Goal: Task Accomplishment & Management: Manage account settings

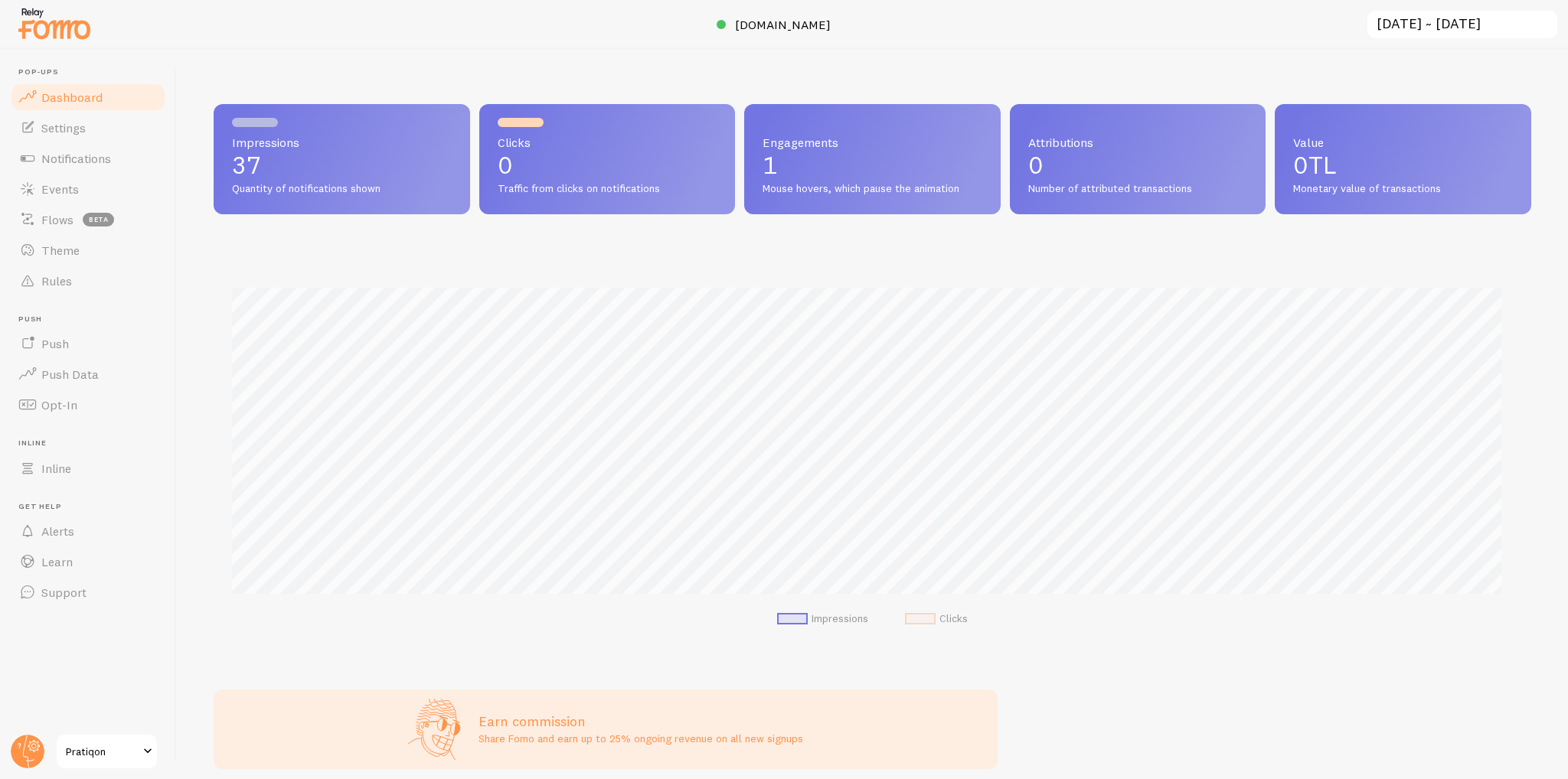
scroll to position [402, 1306]
click at [115, 761] on link "Pratiqon" at bounding box center [106, 752] width 104 height 37
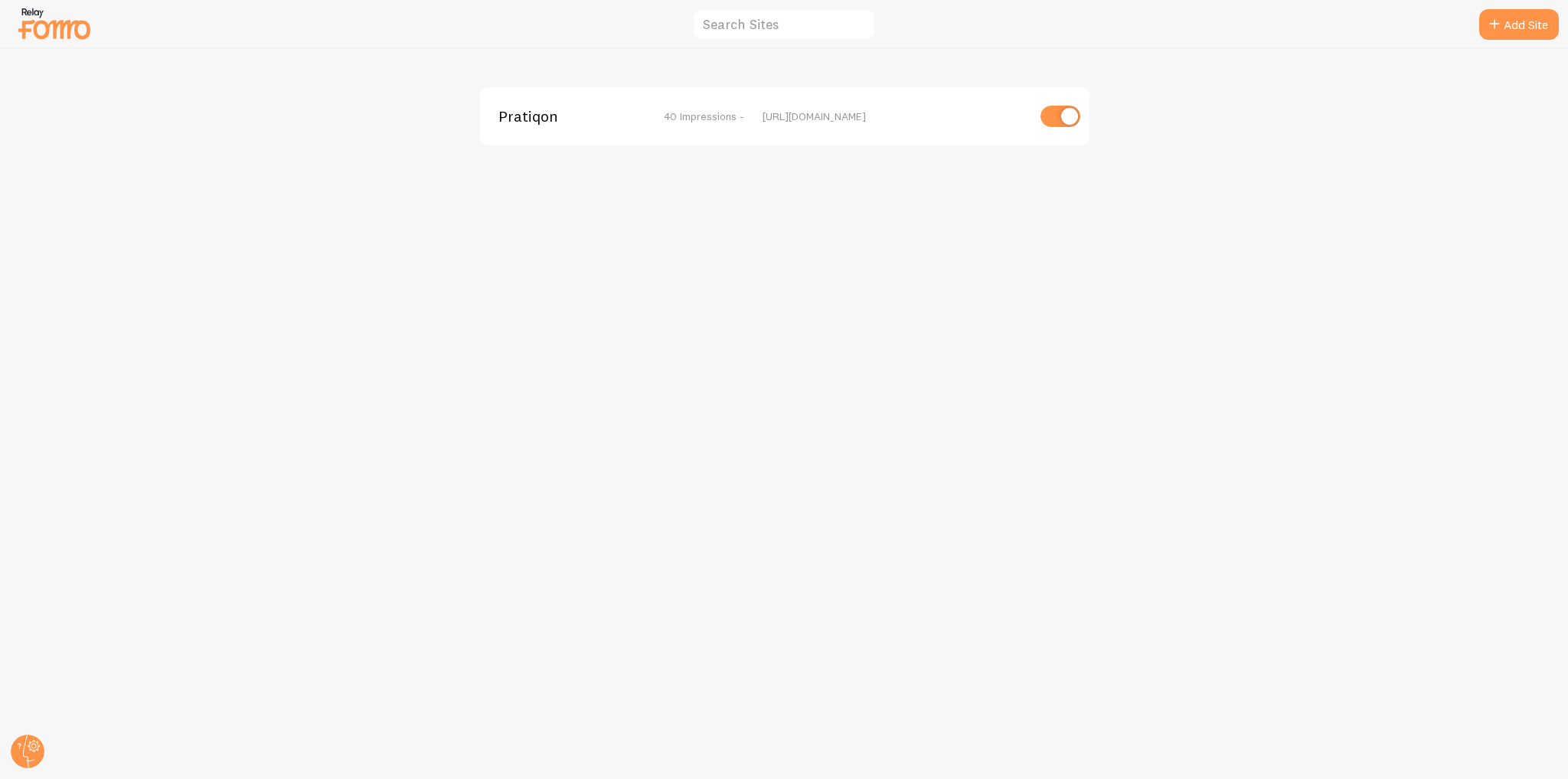
click at [1055, 105] on input "checkbox" at bounding box center [1061, 116] width 40 height 22
checkbox input "false"
click at [34, 744] on icon at bounding box center [34, 747] width 5 height 5
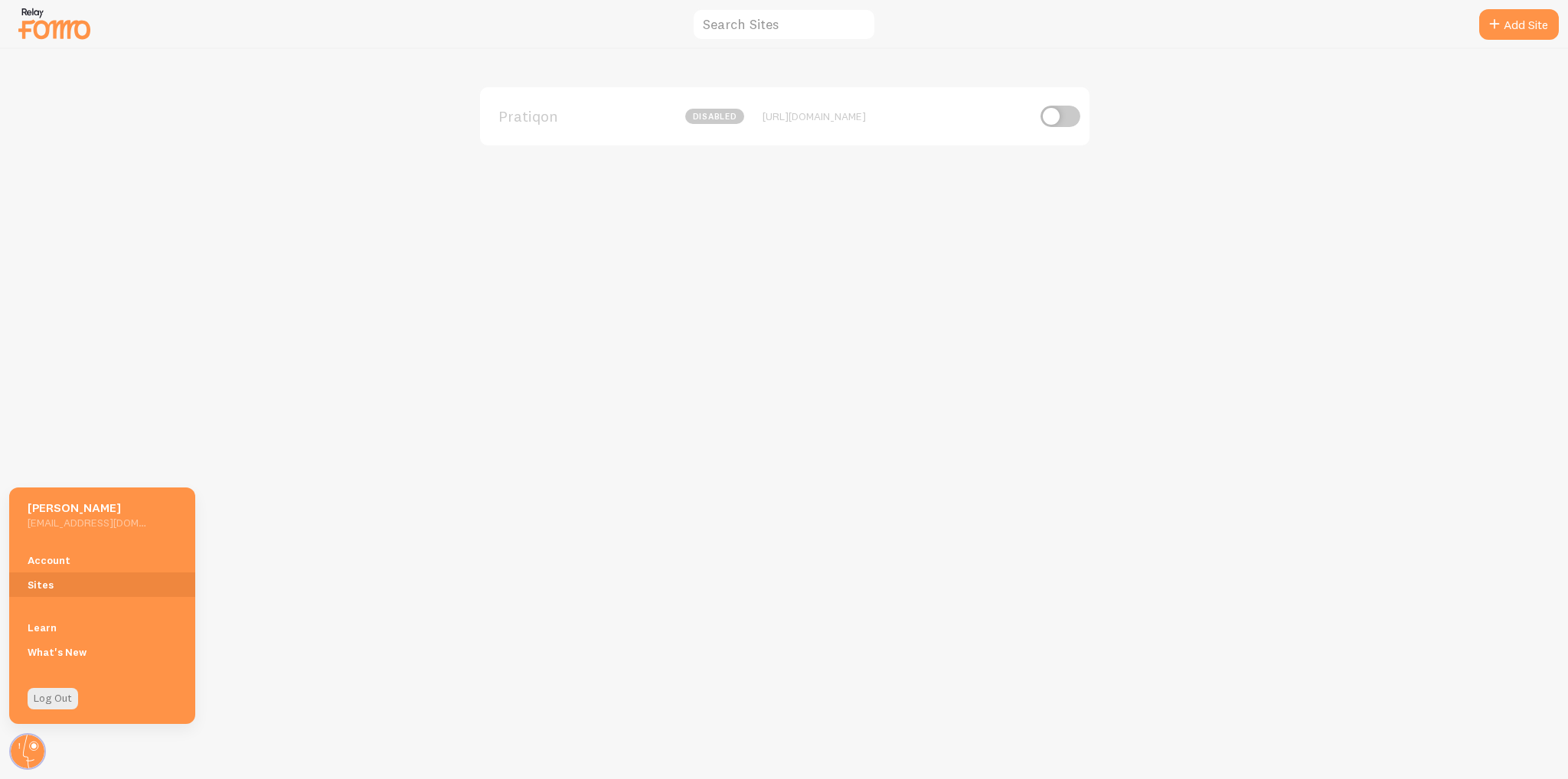
drag, startPoint x: 374, startPoint y: 269, endPoint x: 446, endPoint y: 80, distance: 202.2
click at [374, 268] on div "Pratiqon disabled https://pratiqon.com" at bounding box center [784, 414] width 1567 height 730
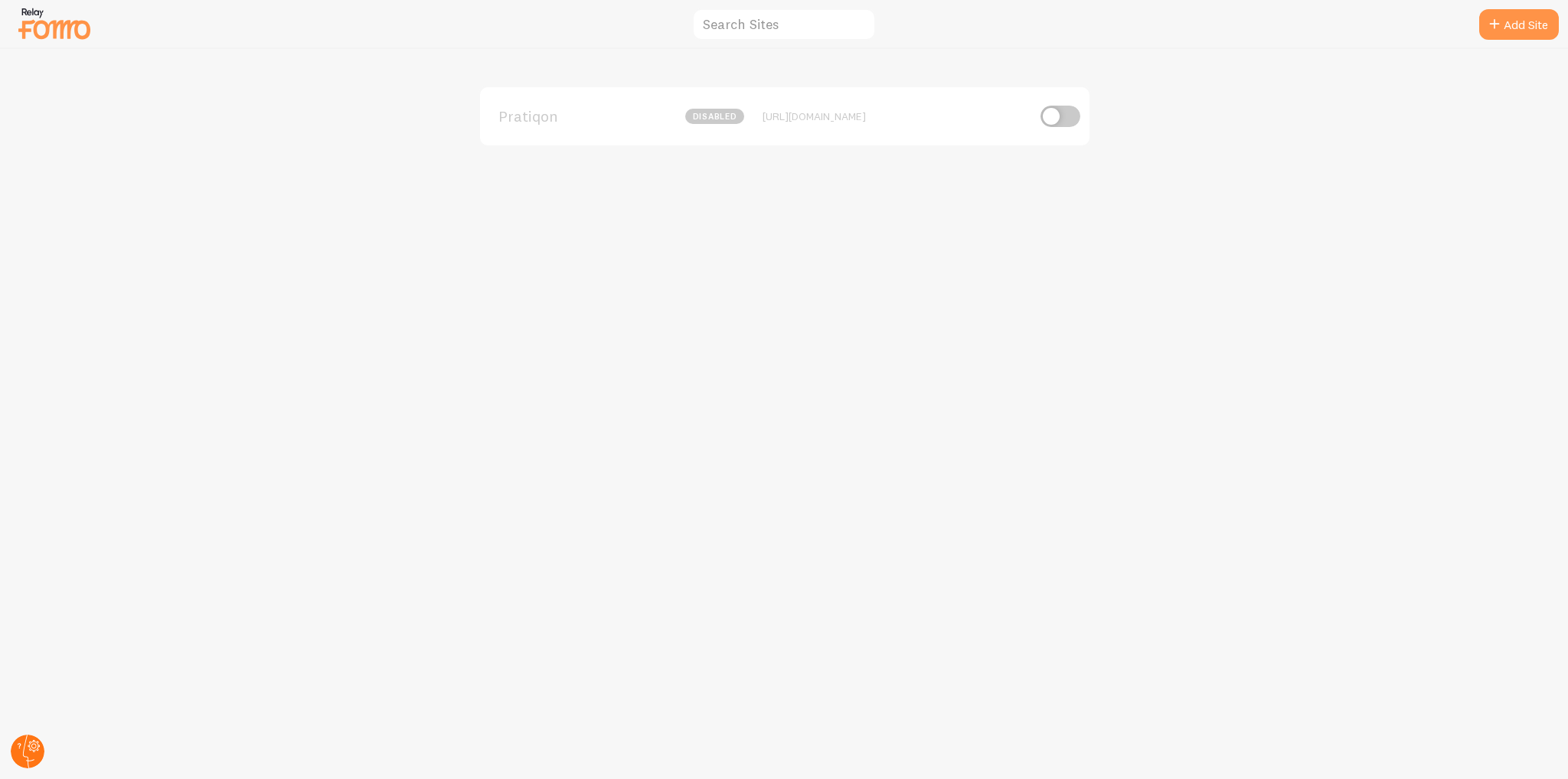
click at [29, 737] on circle at bounding box center [27, 751] width 34 height 34
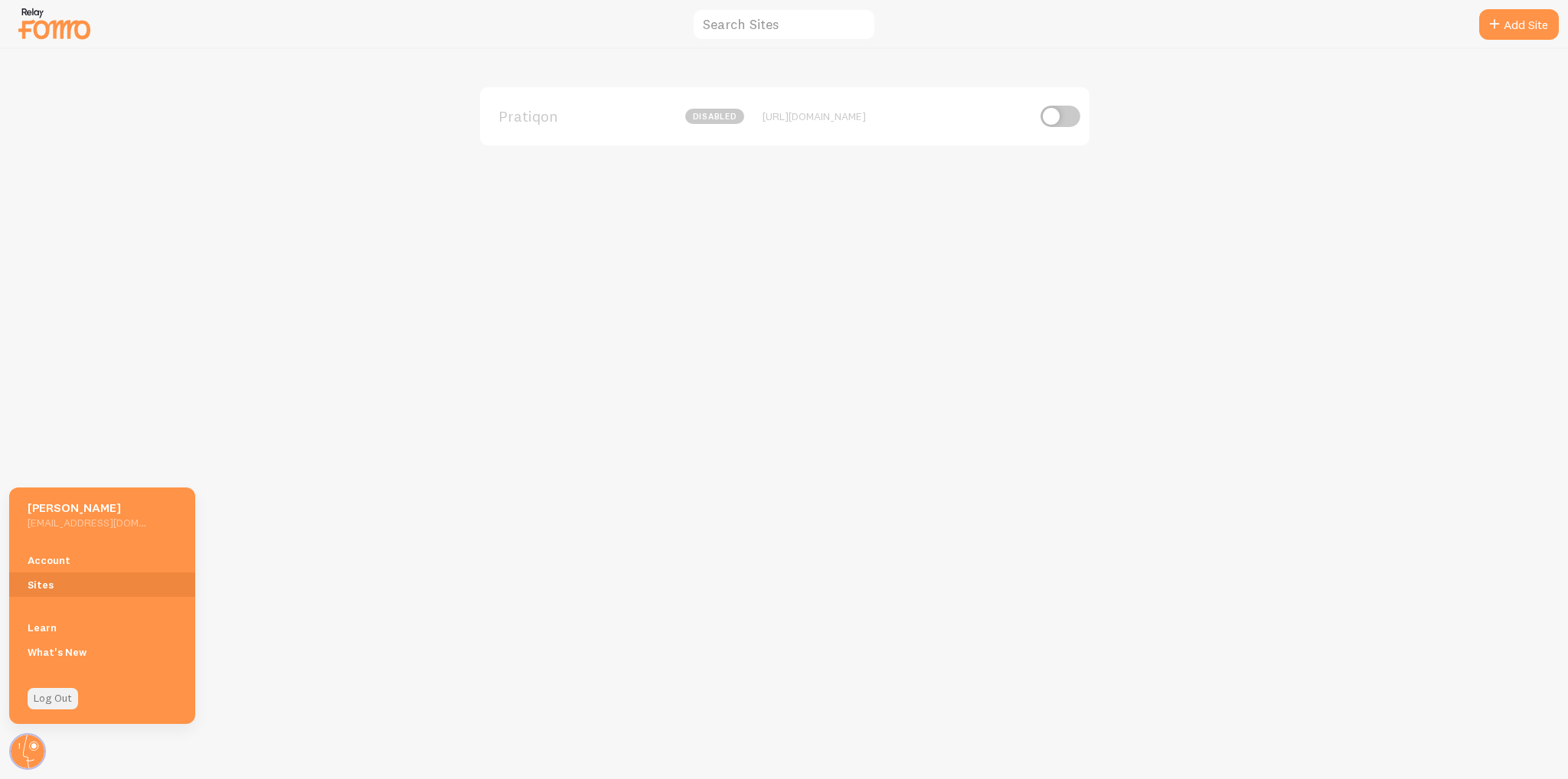
click at [67, 699] on link "Log Out" at bounding box center [53, 699] width 51 height 22
